Goal: Register for event/course

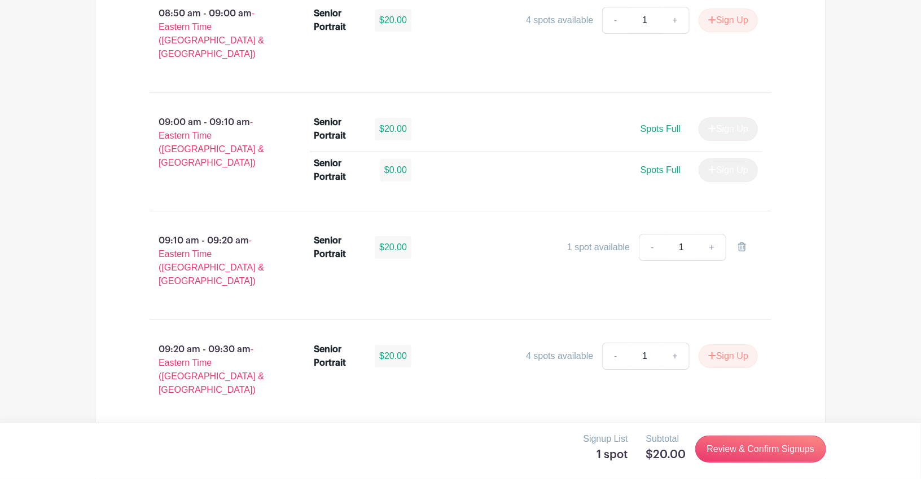
scroll to position [4, 0]
click at [774, 446] on link "Review & Confirm Signups" at bounding box center [760, 449] width 131 height 27
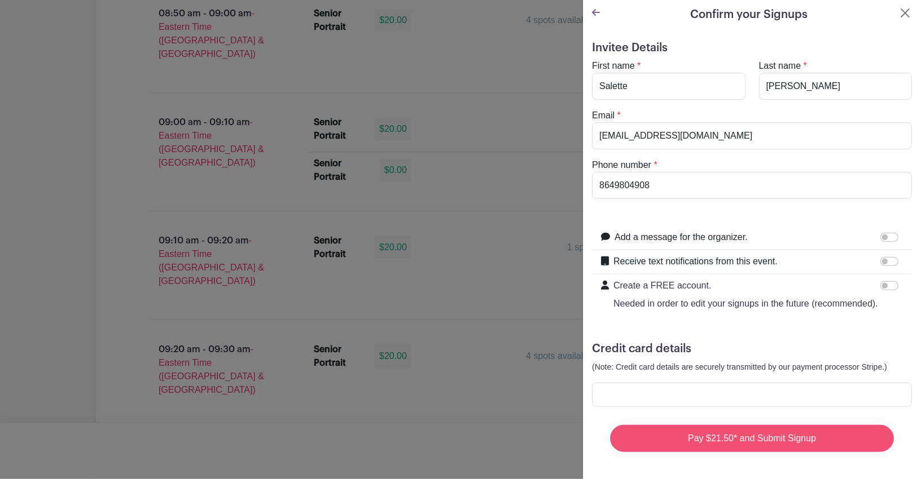
click at [613, 433] on input "Pay $21.50* and Submit Signup" at bounding box center [752, 438] width 284 height 27
click at [344, 457] on div at bounding box center [460, 239] width 921 height 479
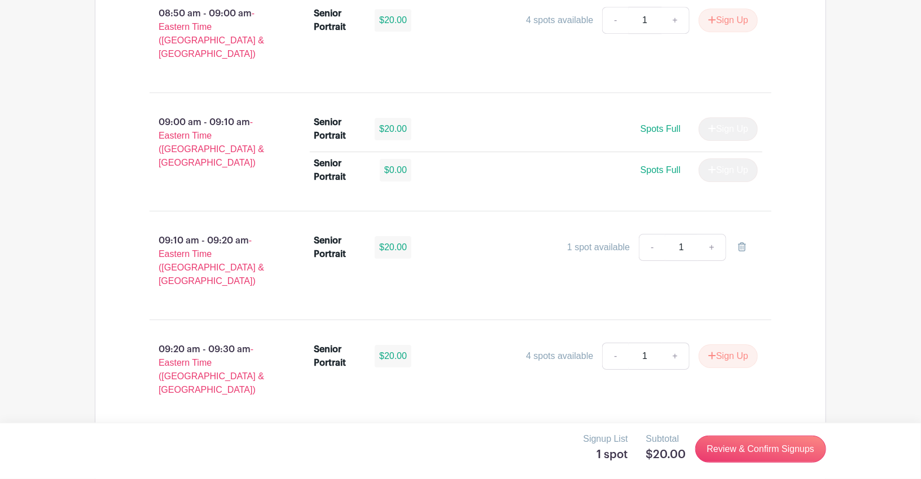
click at [342, 478] on div "Signup List 1 spot Subtotal $20.00 Review & Confirm Signups" at bounding box center [460, 451] width 921 height 56
click at [344, 477] on div "Signup List 1 spot Subtotal $20.00 Review & Confirm Signups" at bounding box center [460, 451] width 921 height 56
